Goal: Communication & Community: Ask a question

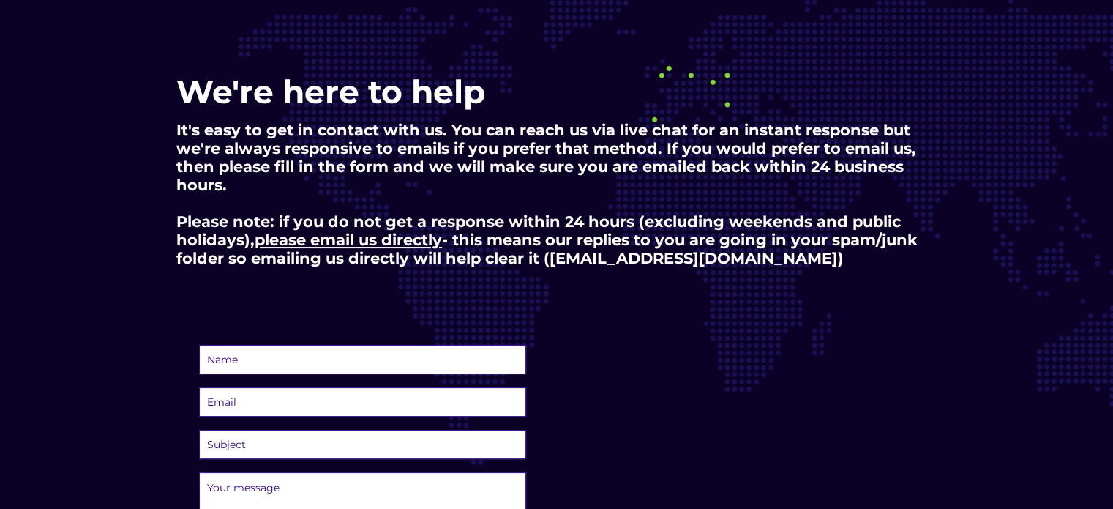
scroll to position [209, 0]
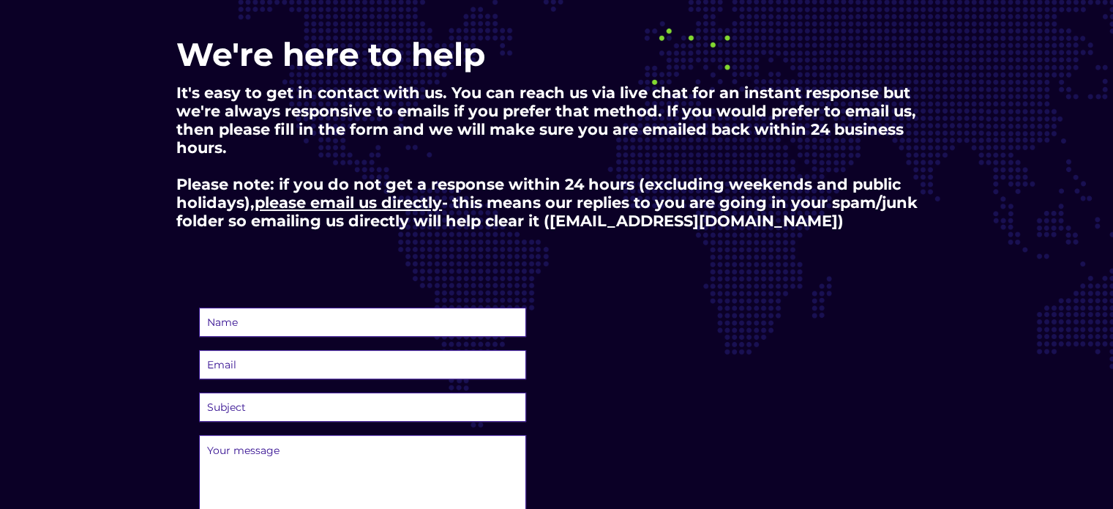
click at [376, 324] on input "text" at bounding box center [363, 321] width 328 height 29
type input "[PERSON_NAME]"
click at [327, 366] on input "email" at bounding box center [363, 364] width 328 height 29
type input "[PERSON_NAME][EMAIL_ADDRESS][PERSON_NAME][DOMAIN_NAME]"
click at [313, 399] on select "Subject Question before I can place an order Multiple/corporate order of stars …" at bounding box center [363, 406] width 328 height 29
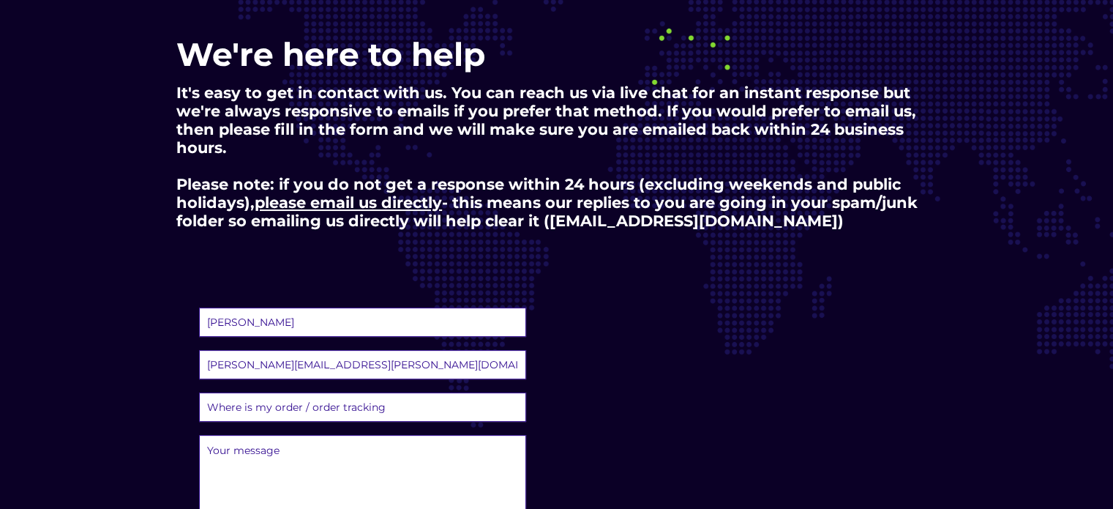
click at [199, 392] on select "Subject Question before I can place an order Multiple/corporate order of stars …" at bounding box center [363, 406] width 328 height 29
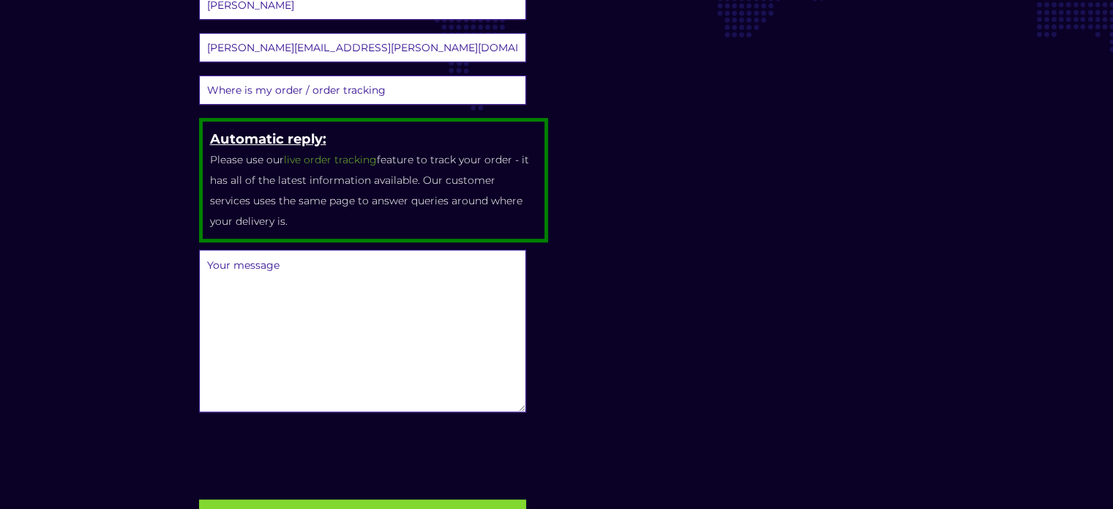
scroll to position [521, 0]
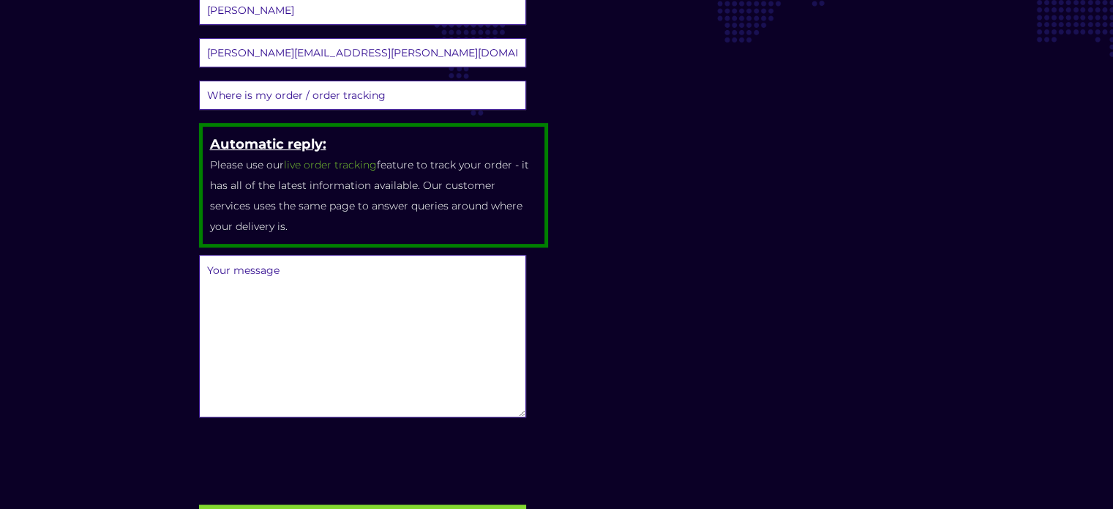
click at [327, 87] on select "Subject Question before I can place an order Multiple/corporate order of stars …" at bounding box center [363, 95] width 328 height 29
select select "existing-something-else"
click at [199, 81] on select "Subject Question before I can place an order Multiple/corporate order of stars …" at bounding box center [363, 95] width 328 height 29
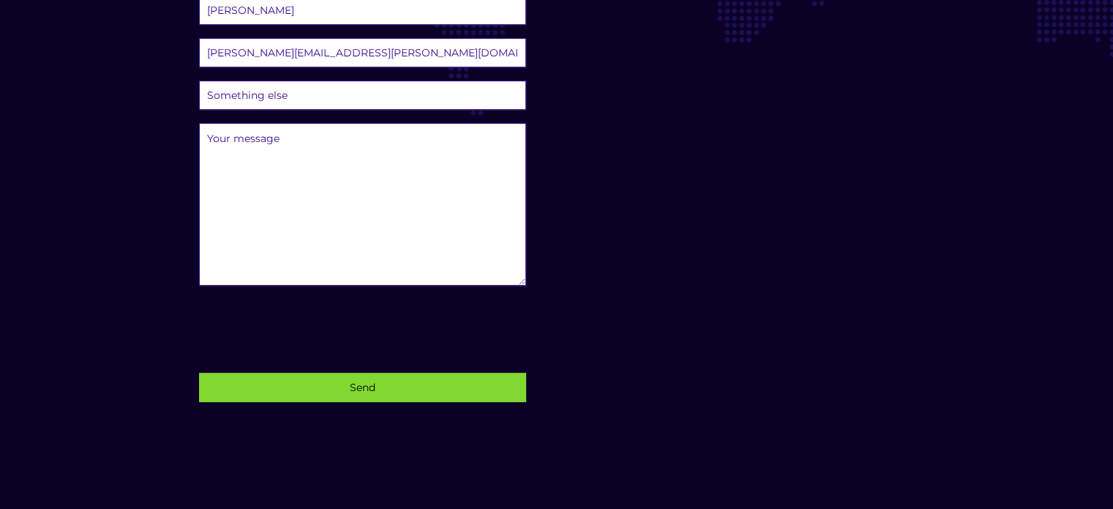
click at [243, 143] on textarea at bounding box center [363, 204] width 328 height 162
click at [316, 162] on textarea "Hello, I registered a star more than 24 hours ago. The package arrived at home …" at bounding box center [363, 204] width 328 height 162
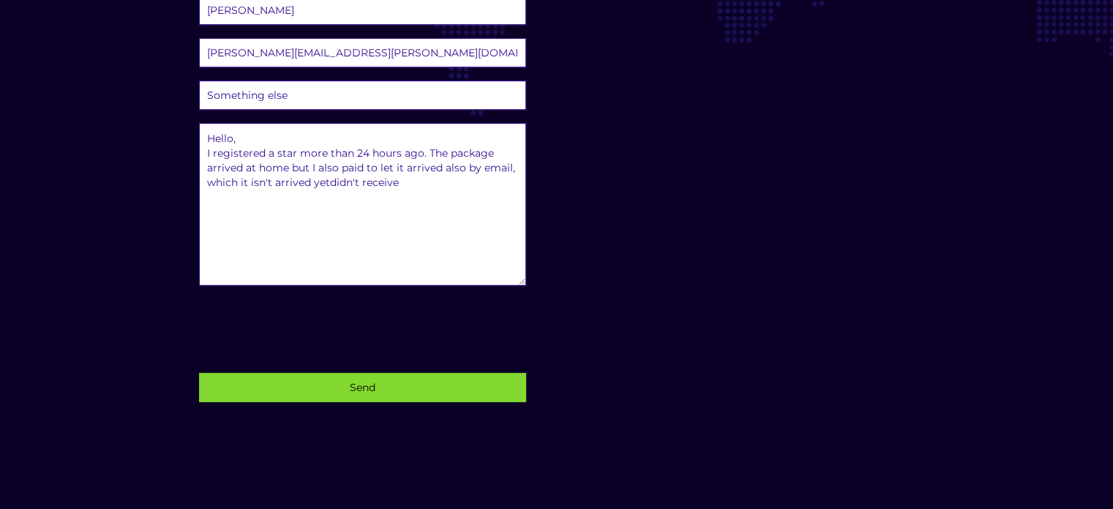
drag, startPoint x: 404, startPoint y: 181, endPoint x: 325, endPoint y: 191, distance: 79.7
click at [325, 191] on textarea "Hello, I registered a star more than 24 hours ago. The package arrived at home …" at bounding box center [363, 204] width 328 height 162
click at [425, 148] on textarea "Hello, I registered a star more than 24 hours ago. The package arrived at home …" at bounding box center [363, 204] width 328 height 162
type textarea "Hello, I registered a star more than 24 hours ago. The star's number is #310990…"
click at [375, 375] on input "Send" at bounding box center [363, 387] width 328 height 29
